Goal: Check status: Check status

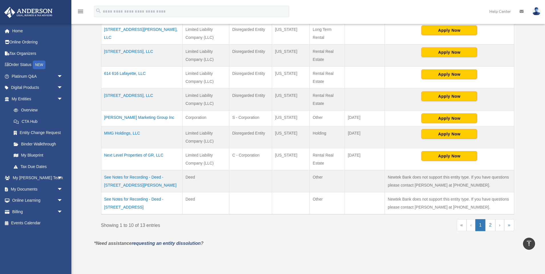
scroll to position [167, 0]
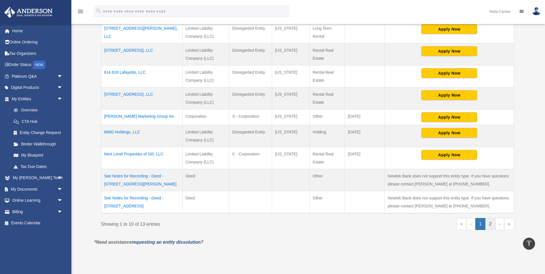
click at [490, 225] on link "2" at bounding box center [491, 224] width 10 height 12
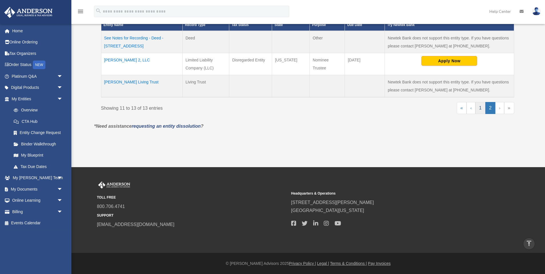
click at [483, 110] on link "1" at bounding box center [481, 108] width 10 height 12
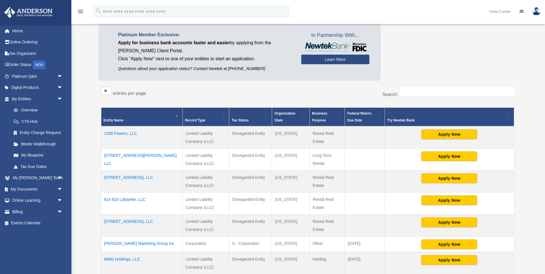
scroll to position [0, 0]
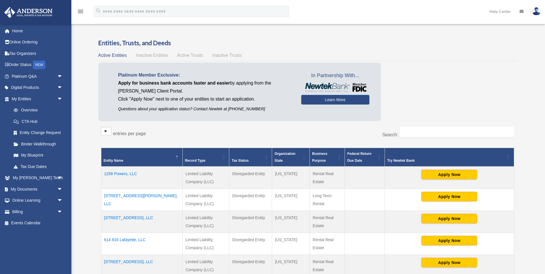
click at [155, 53] on span "Inactive Entities" at bounding box center [152, 55] width 32 height 5
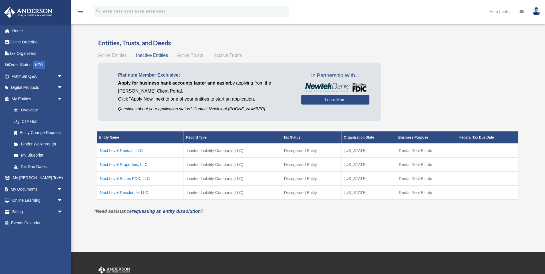
click at [125, 149] on td "Next Level Rentals, LLC" at bounding box center [140, 150] width 87 height 14
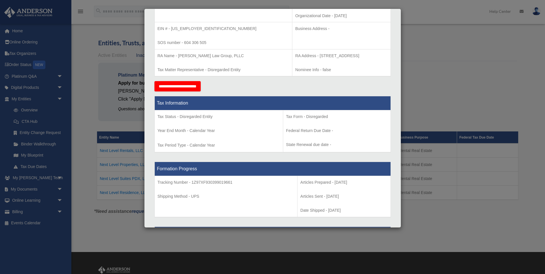
scroll to position [156, 0]
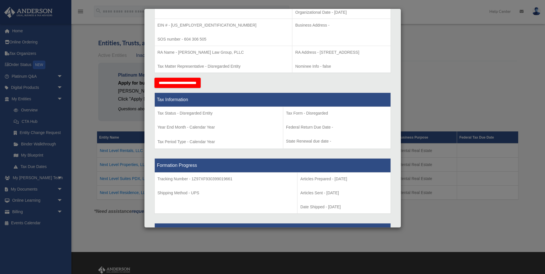
click at [435, 63] on div "Details × Articles Sent Organizational Date" at bounding box center [272, 137] width 545 height 274
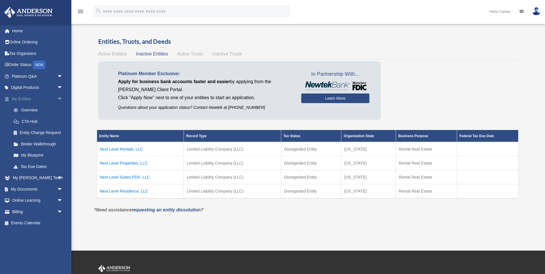
scroll to position [0, 0]
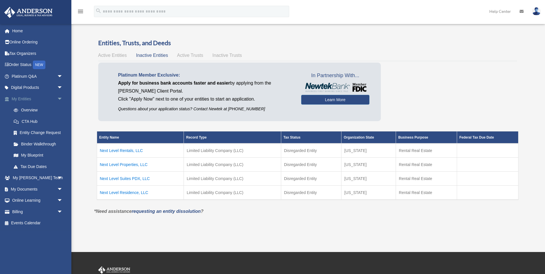
click at [28, 96] on link "My Entities arrow_drop_down" at bounding box center [37, 98] width 67 height 11
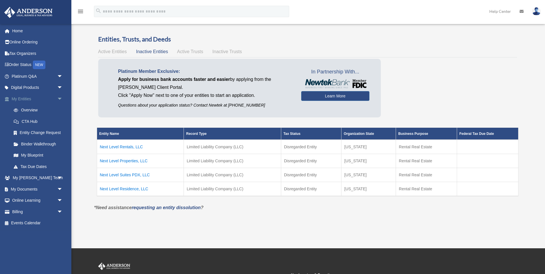
click at [21, 98] on link "My Entities arrow_drop_down" at bounding box center [37, 98] width 67 height 11
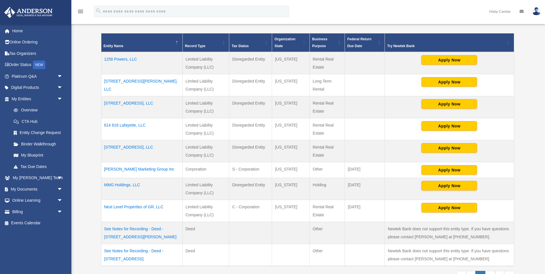
scroll to position [117, 0]
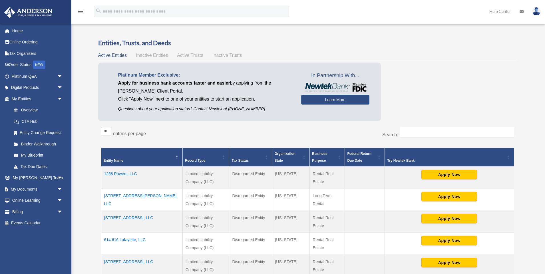
scroll to position [122, 0]
